Goal: Check status

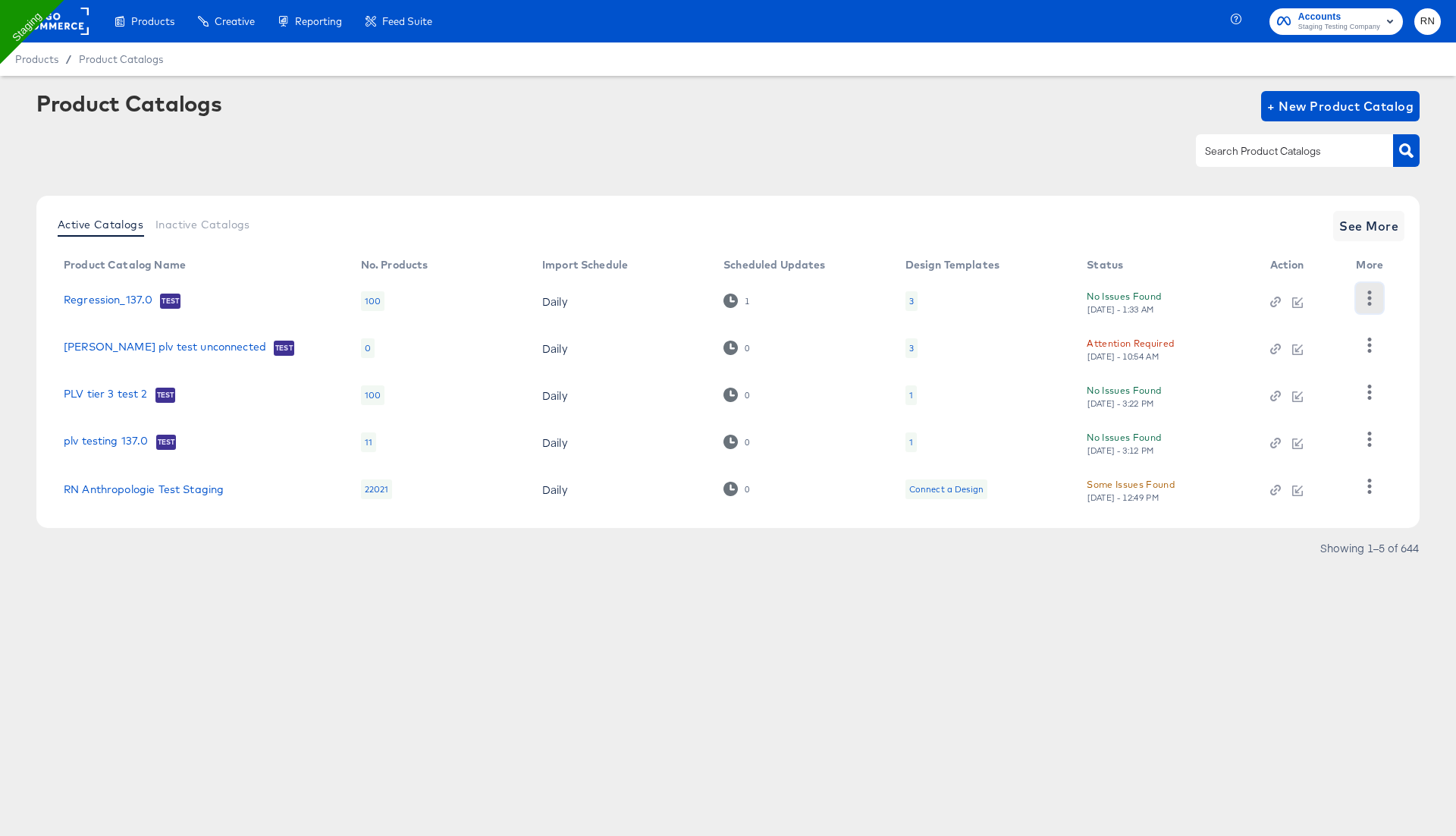
click at [1366, 298] on icon "button" at bounding box center [1369, 298] width 15 height 15
click at [1325, 325] on div "Changelog" at bounding box center [1308, 329] width 152 height 25
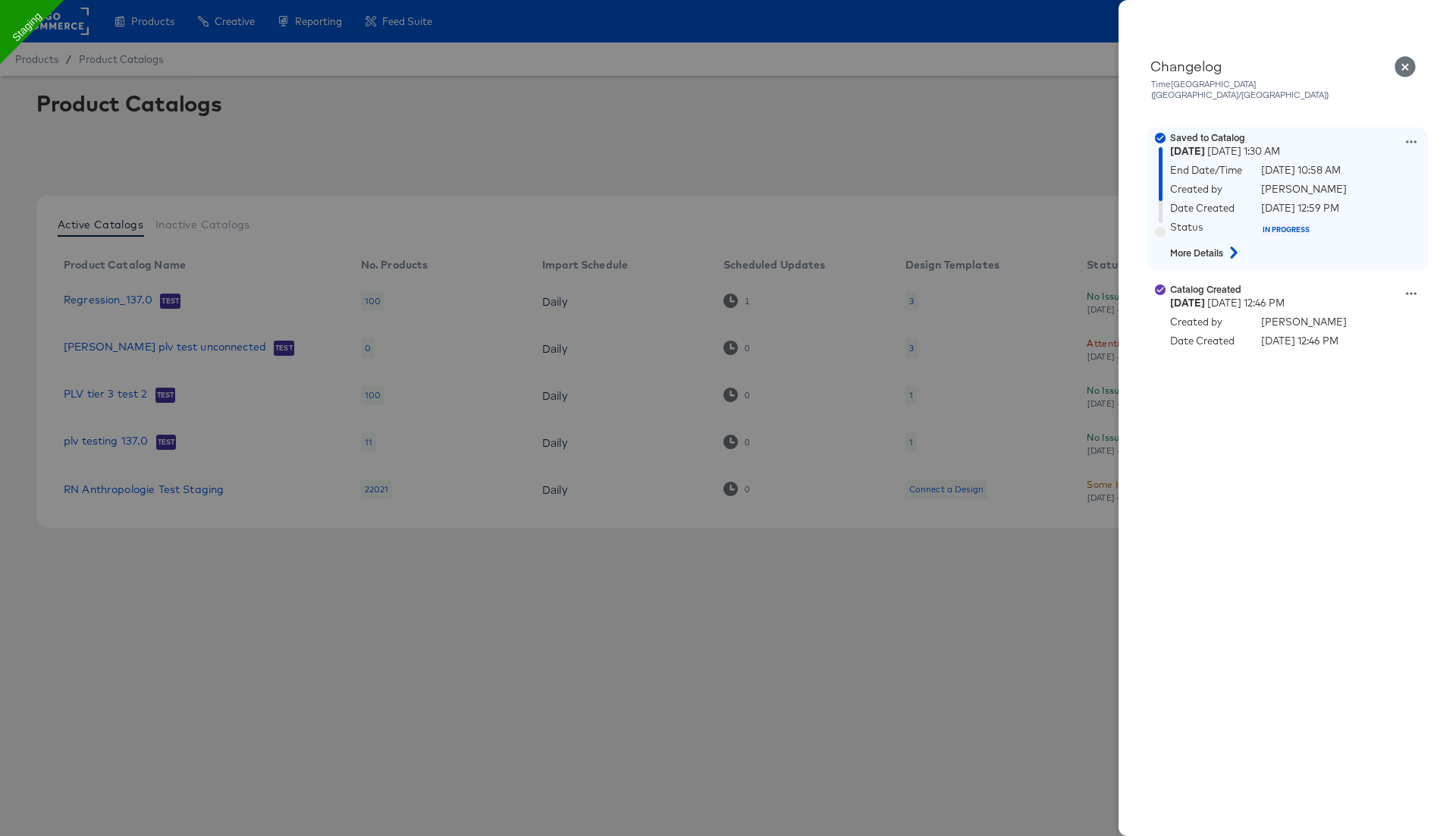
click at [1230, 247] on icon at bounding box center [1234, 252] width 18 height 12
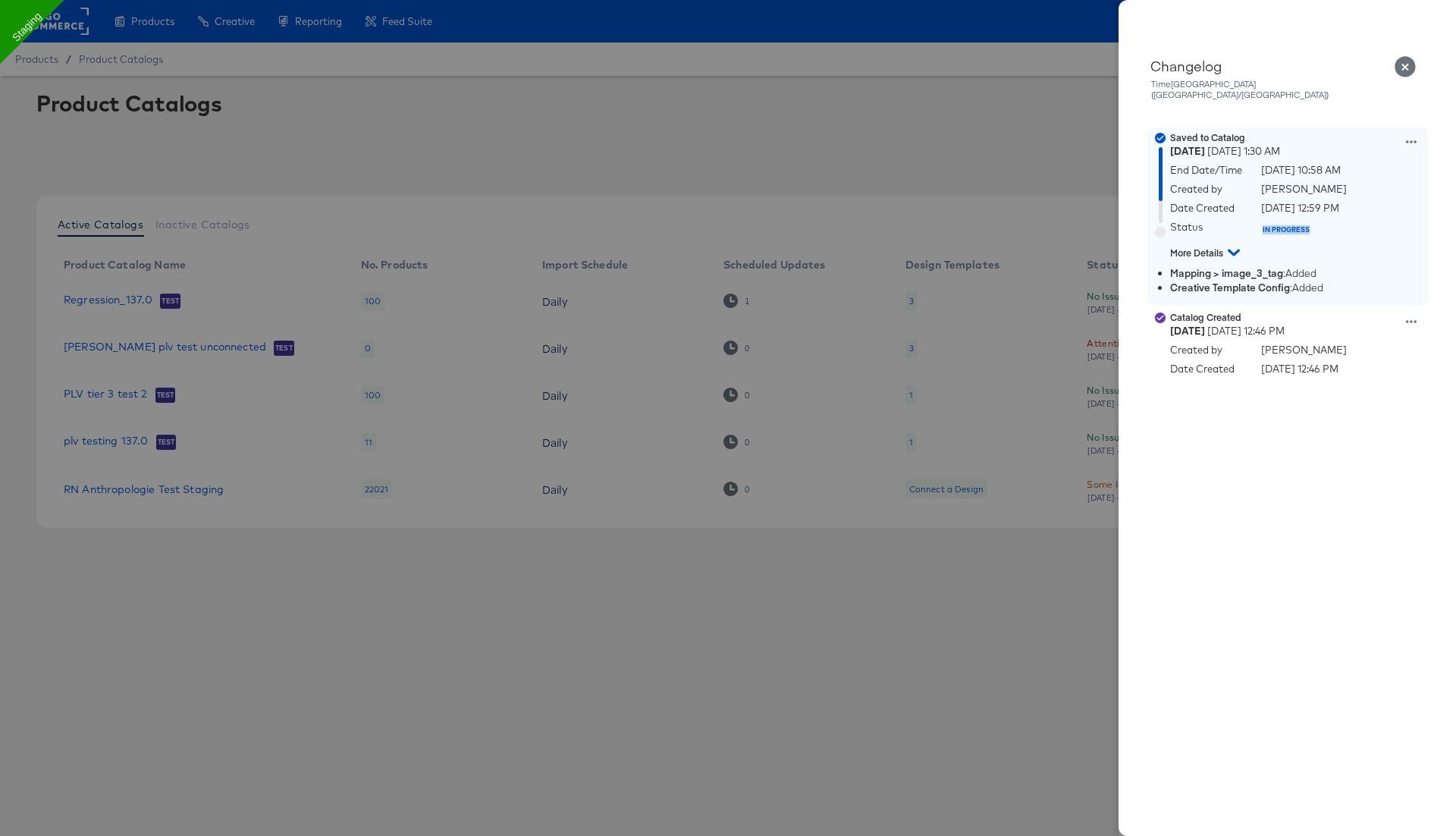
drag, startPoint x: 1260, startPoint y: 220, endPoint x: 1326, endPoint y: 220, distance: 66.0
click at [1327, 220] on div "Status IN PROGRESS" at bounding box center [1298, 230] width 254 height 19
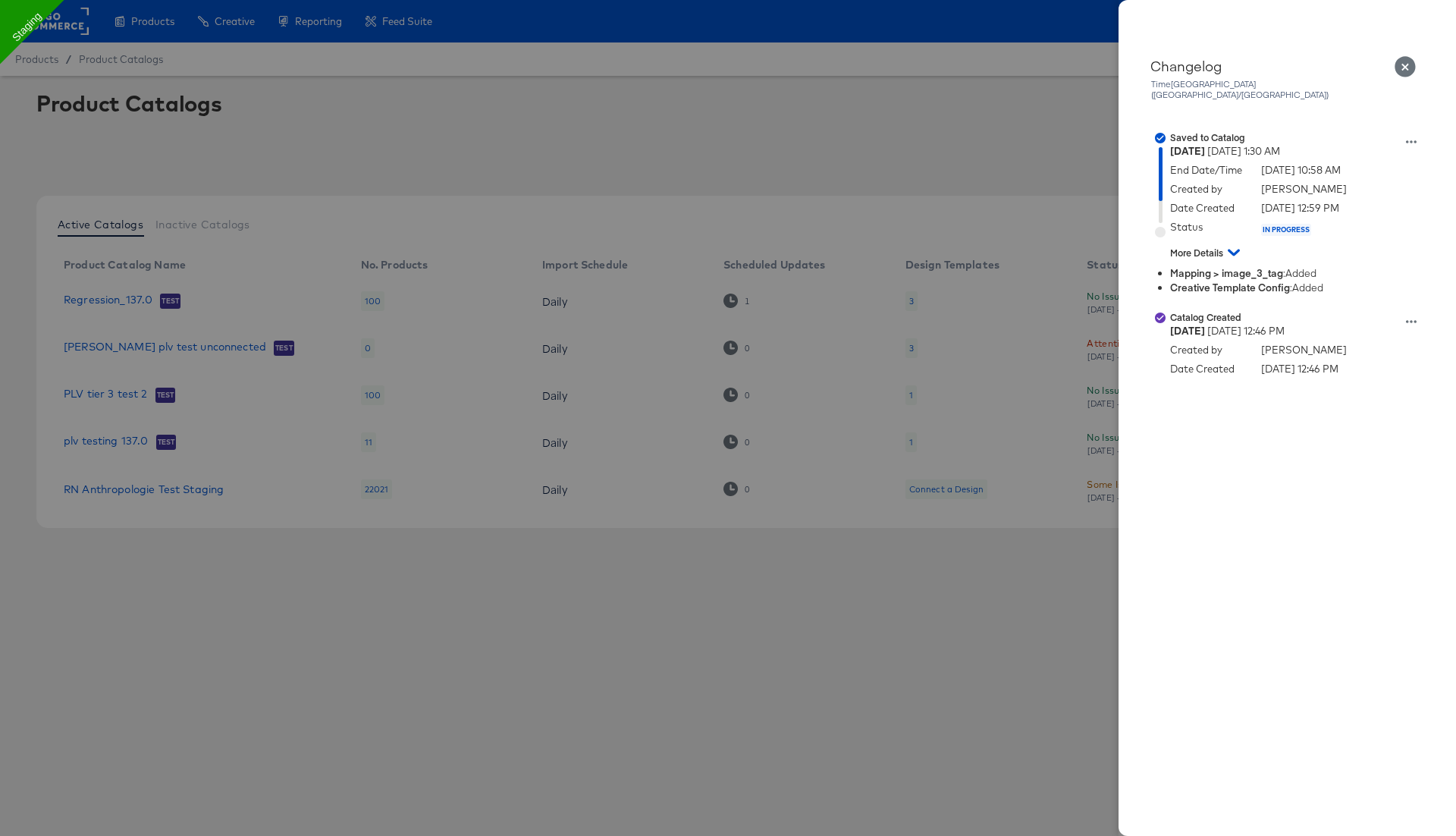
click at [969, 108] on div at bounding box center [728, 418] width 1456 height 836
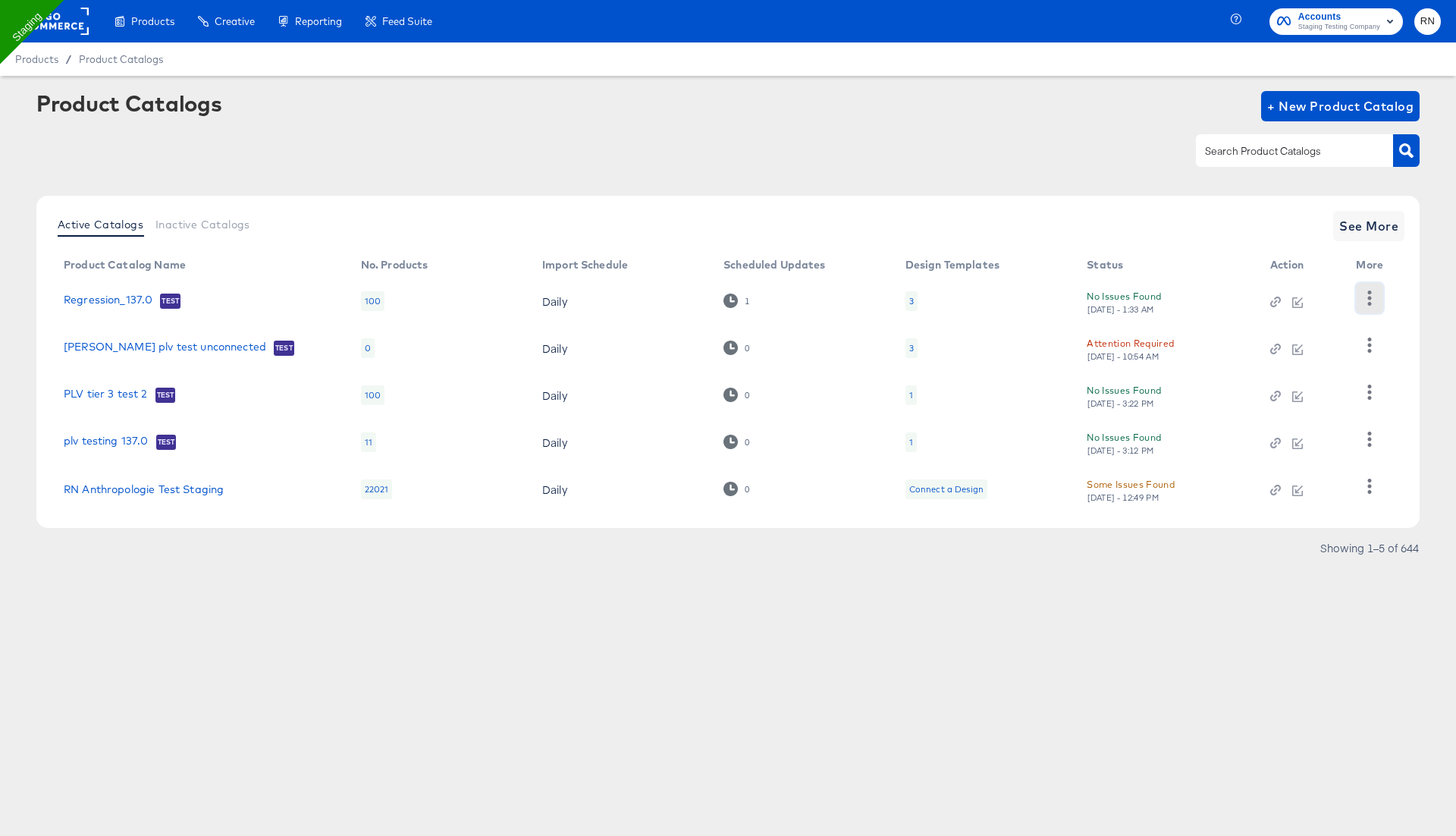
click at [1367, 296] on icon "button" at bounding box center [1369, 298] width 15 height 15
click at [1328, 353] on div "HUD Checks (Internal)" at bounding box center [1308, 353] width 152 height 25
